Goal: Task Accomplishment & Management: Manage account settings

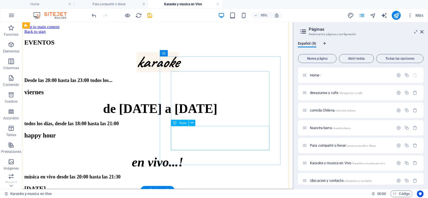
scroll to position [258, 0]
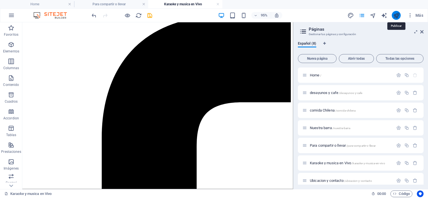
click at [394, 15] on icon "publish" at bounding box center [396, 15] width 6 height 6
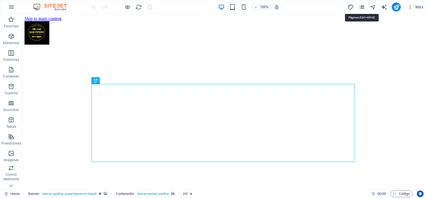
click at [362, 9] on icon "pages" at bounding box center [361, 7] width 6 height 6
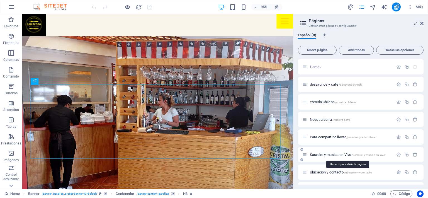
click at [339, 155] on span "Karaoke y musica en Vivo /karaoke-y-musica-en-vivo" at bounding box center [347, 154] width 75 height 4
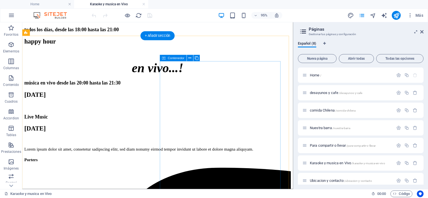
scroll to position [111, 0]
